Goal: Information Seeking & Learning: Find specific page/section

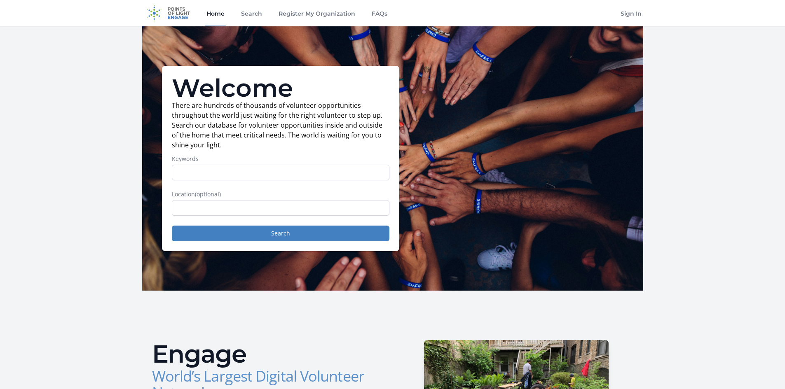
click at [241, 172] on input "Keywords" at bounding box center [281, 173] width 218 height 16
type input "chagrin valley learning collective"
click at [281, 235] on button "Search" at bounding box center [281, 234] width 218 height 16
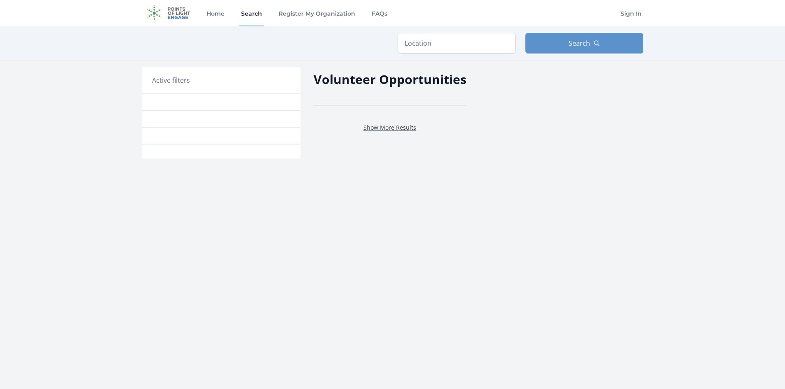
click at [398, 130] on link "Show More Results" at bounding box center [389, 128] width 53 height 8
click at [398, 127] on link "Show More Results" at bounding box center [389, 128] width 53 height 8
click at [440, 39] on input "text" at bounding box center [457, 43] width 118 height 21
type input "1"
type input "chagrin falls"
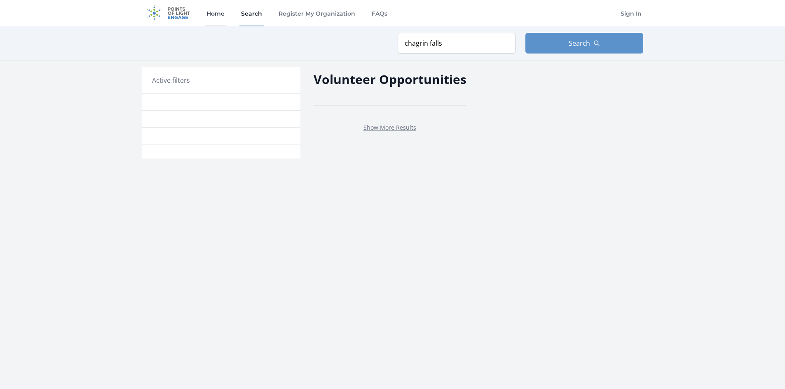
click at [214, 14] on link "Home" at bounding box center [215, 13] width 21 height 26
click at [386, 130] on link "Show More Results" at bounding box center [389, 128] width 53 height 8
